Goal: Submit feedback/report problem: Submit feedback/report problem

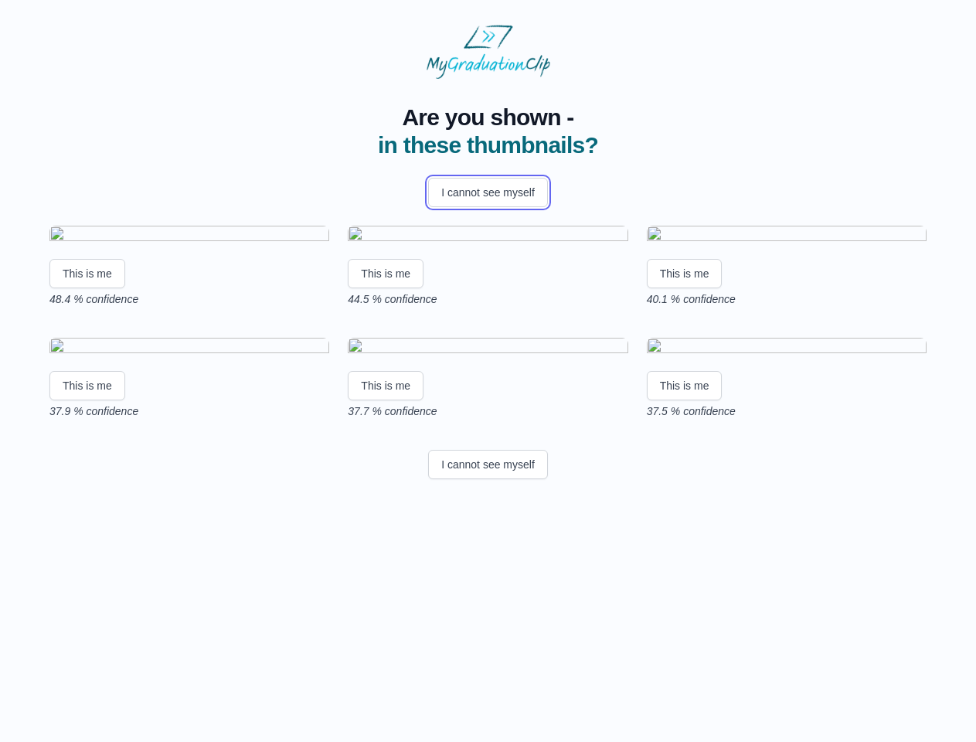
click at [488, 192] on button "I cannot see myself" at bounding box center [488, 192] width 120 height 29
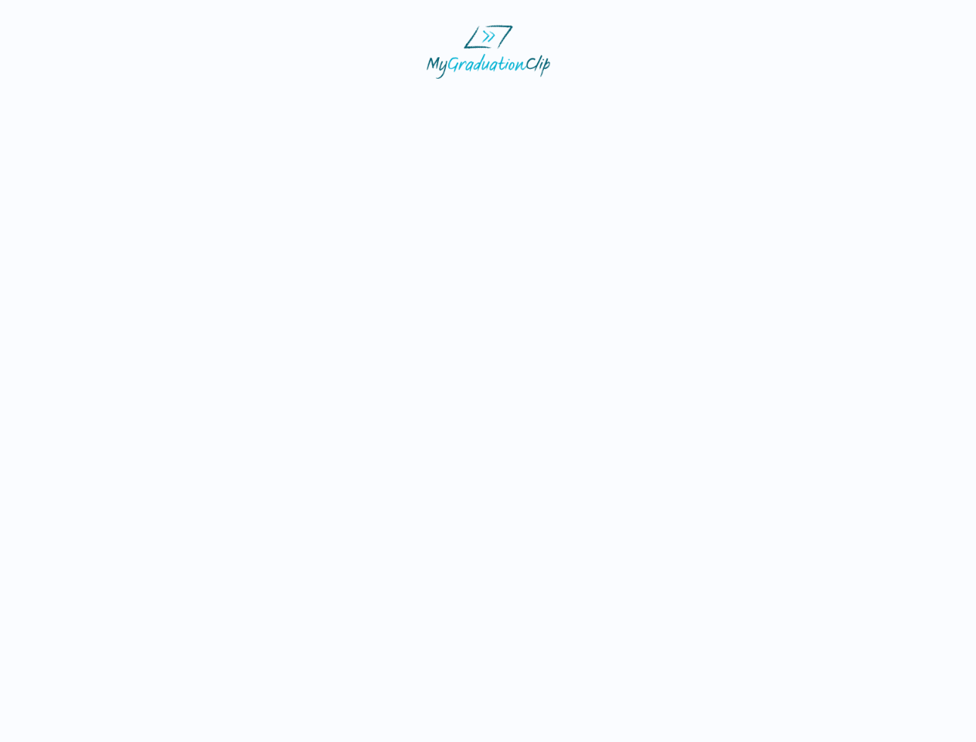
click at [87, 104] on html at bounding box center [488, 52] width 976 height 104
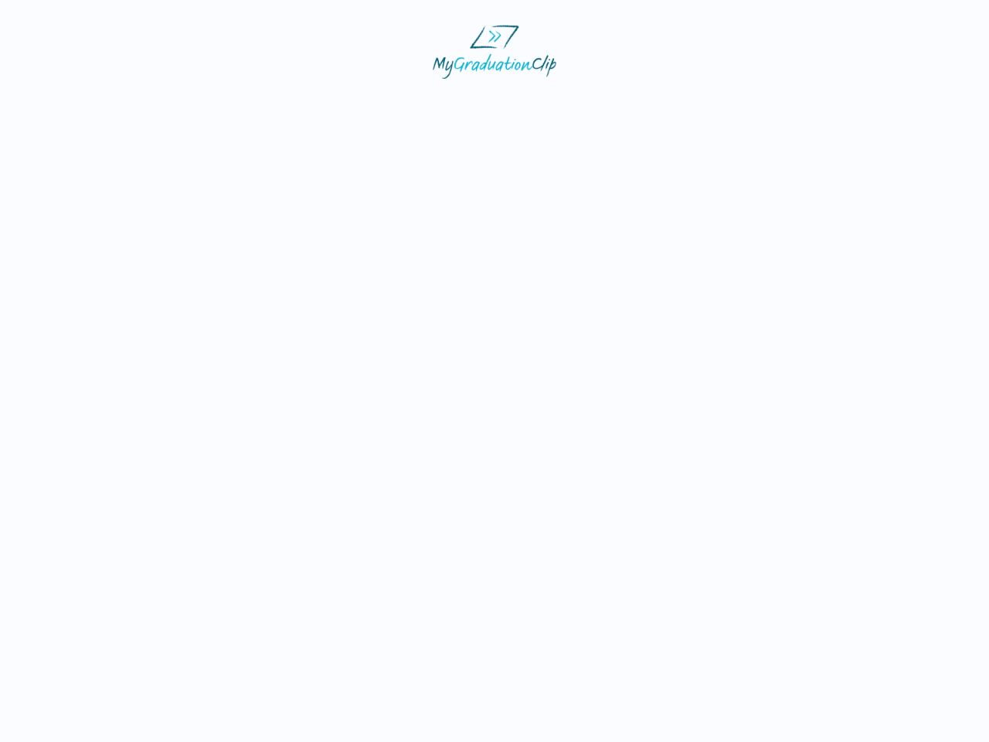
click at [388, 104] on html at bounding box center [494, 52] width 989 height 104
click at [689, 104] on html at bounding box center [494, 52] width 989 height 104
click at [87, 104] on html at bounding box center [494, 52] width 989 height 104
click at [388, 104] on html at bounding box center [494, 52] width 989 height 104
click at [689, 104] on html at bounding box center [494, 52] width 989 height 104
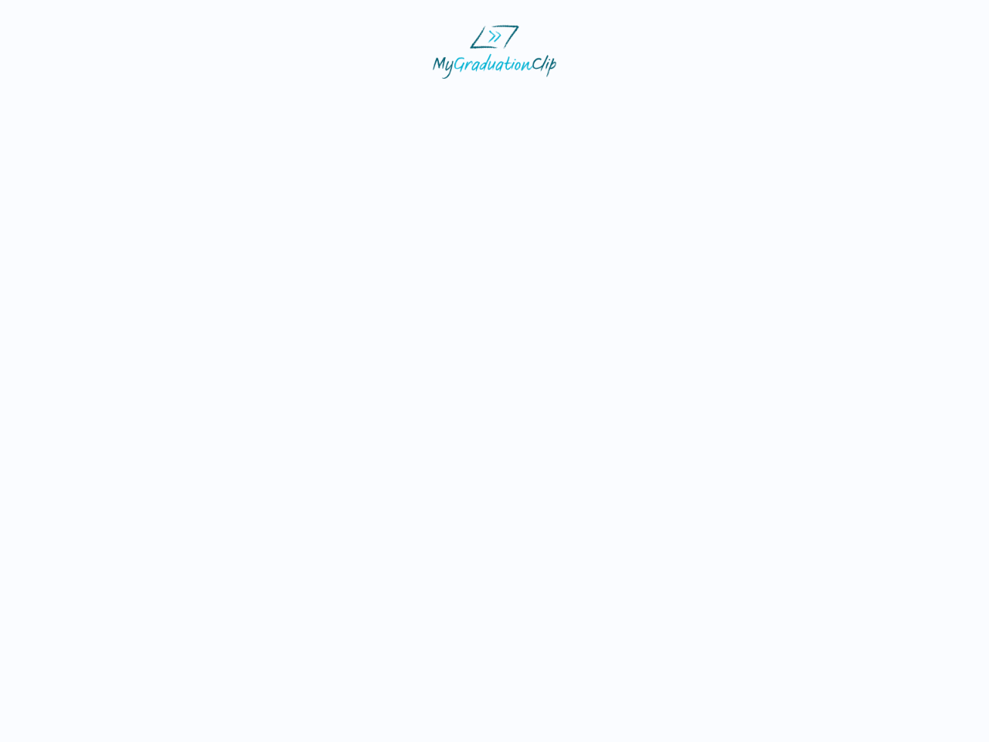
click at [488, 104] on html at bounding box center [494, 52] width 989 height 104
